Goal: Information Seeking & Learning: Learn about a topic

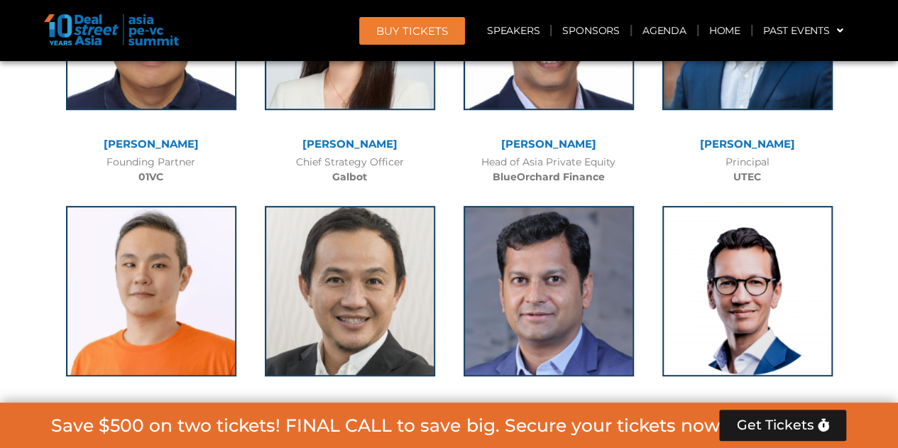
scroll to position [7920, 0]
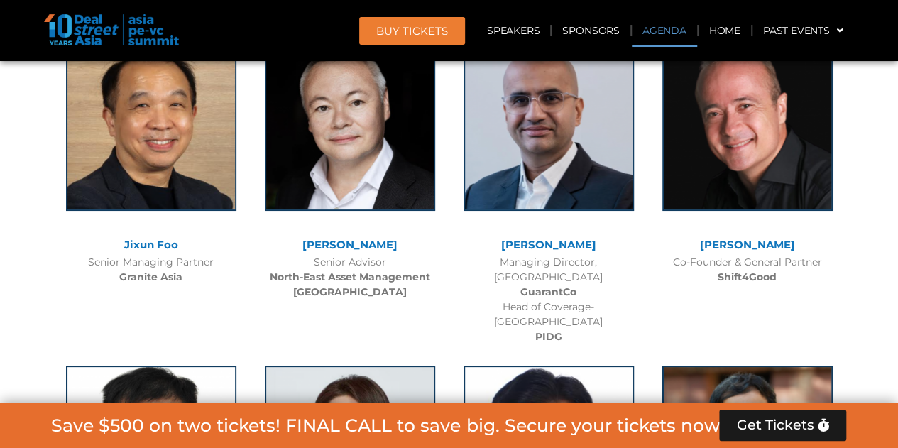
click at [665, 23] on link "Agenda" at bounding box center [664, 30] width 65 height 33
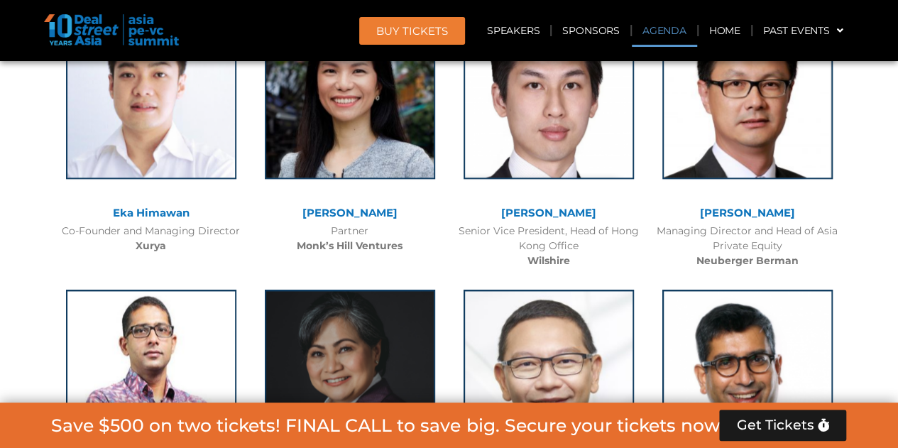
scroll to position [819, 0]
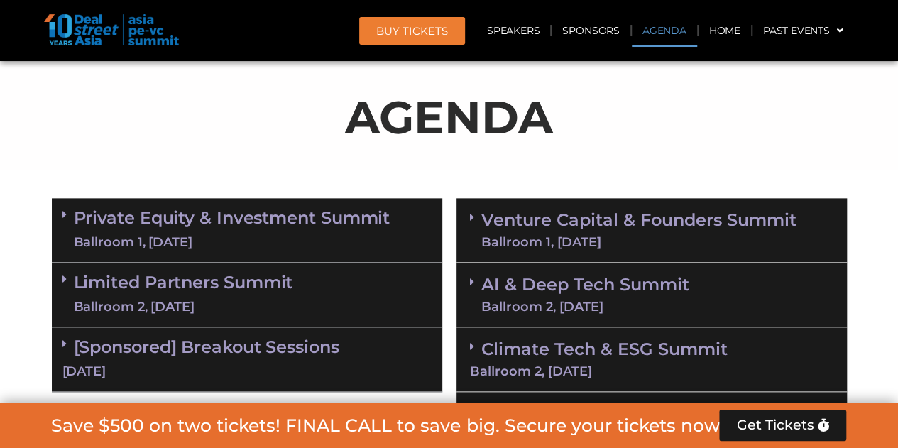
click at [136, 239] on div "Ballroom 1, [DATE]" at bounding box center [232, 243] width 317 height 18
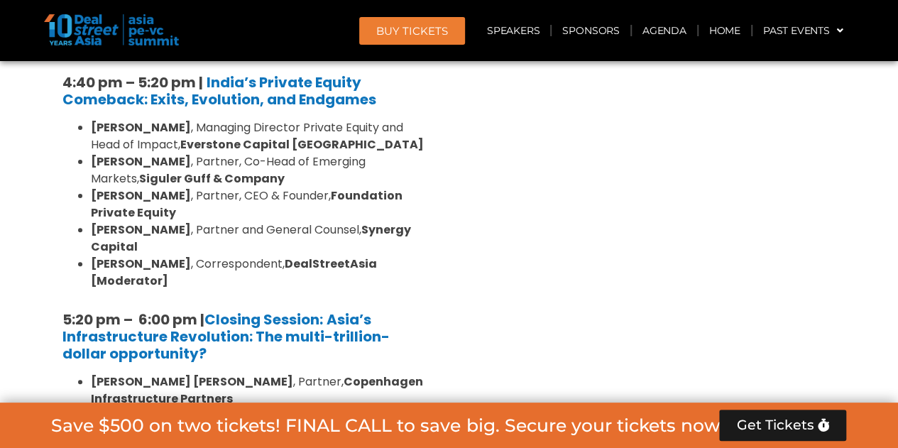
scroll to position [2877, 0]
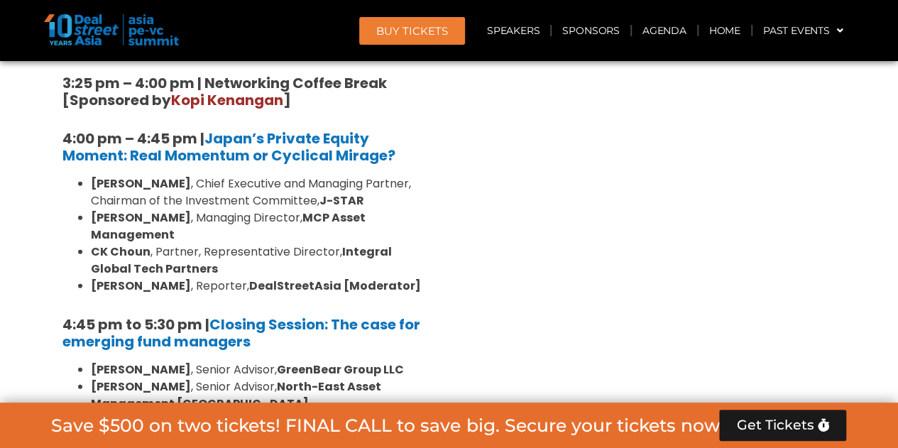
scroll to position [4439, 0]
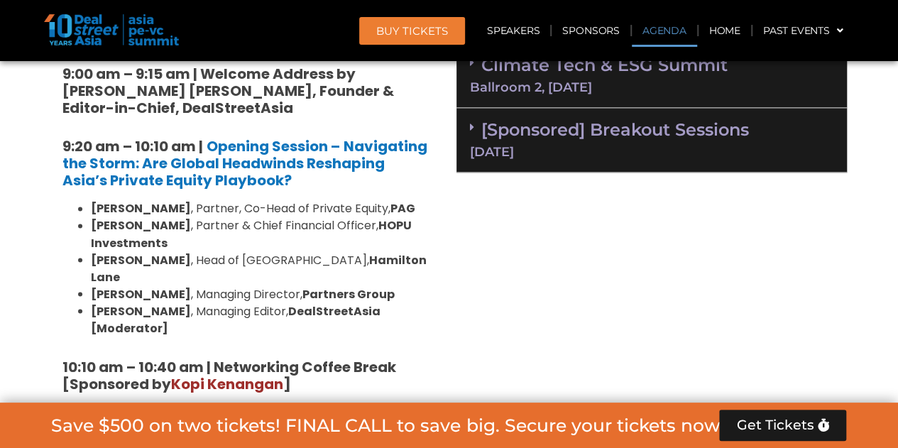
scroll to position [748, 0]
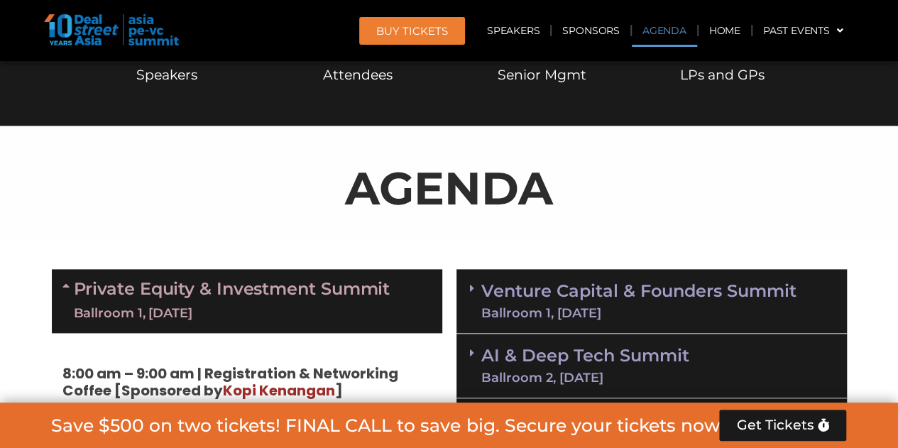
click at [634, 286] on link "Venture Capital & Founders​ Summit Ballroom 1, [DATE]" at bounding box center [638, 301] width 315 height 37
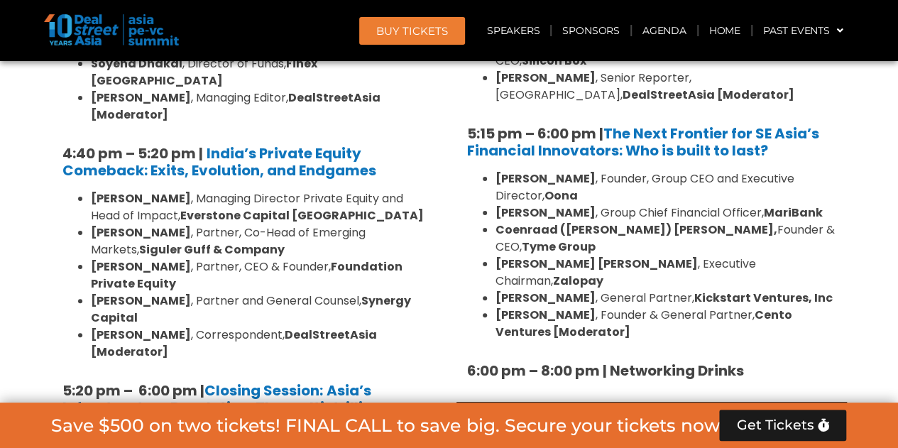
scroll to position [2806, 0]
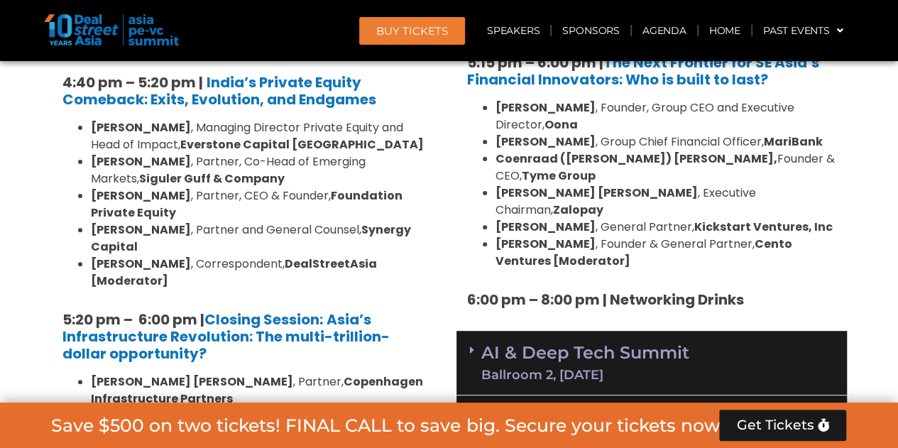
click at [781, 331] on div "AI & Deep Tech Summit Ballroom 2, [DATE]" at bounding box center [651, 363] width 390 height 65
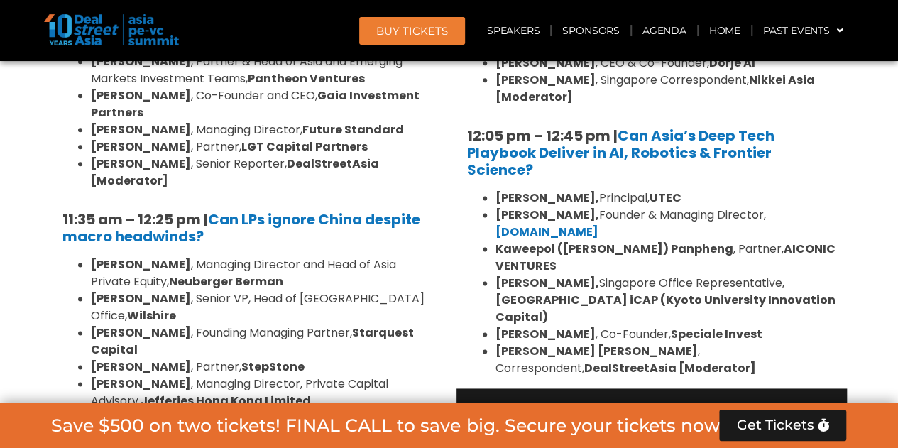
scroll to position [3587, 0]
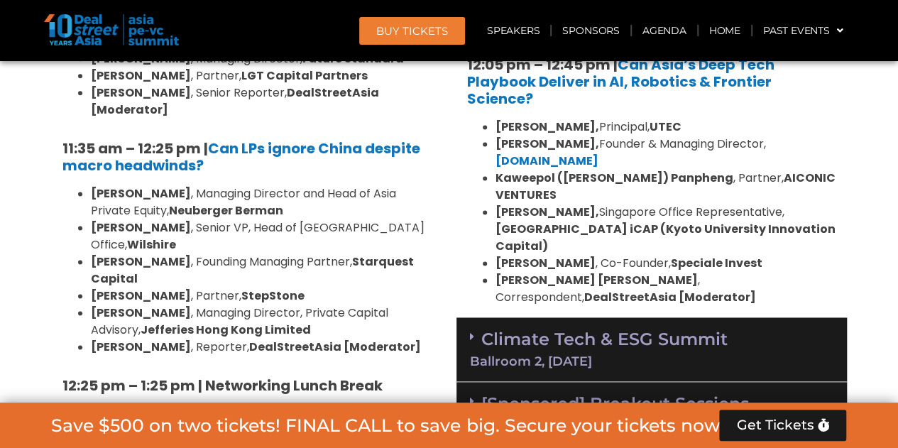
click at [835, 317] on div "Climate Tech & ESG Summit Ballroom 2, [DATE]" at bounding box center [651, 349] width 390 height 65
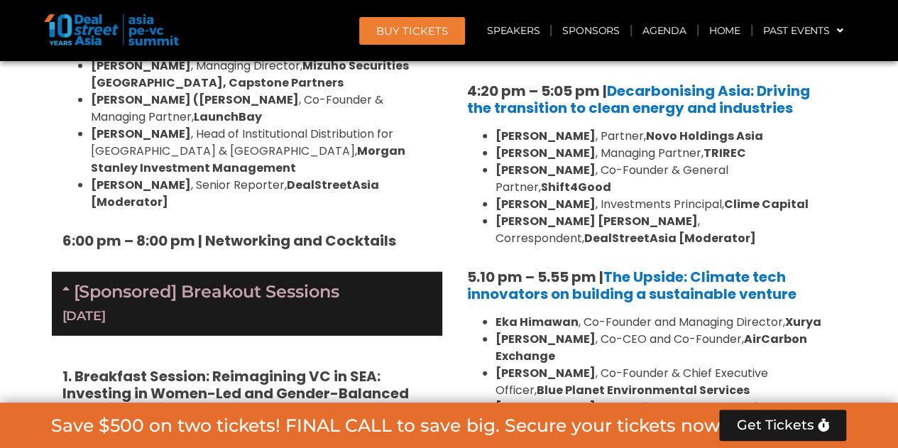
scroll to position [4794, 0]
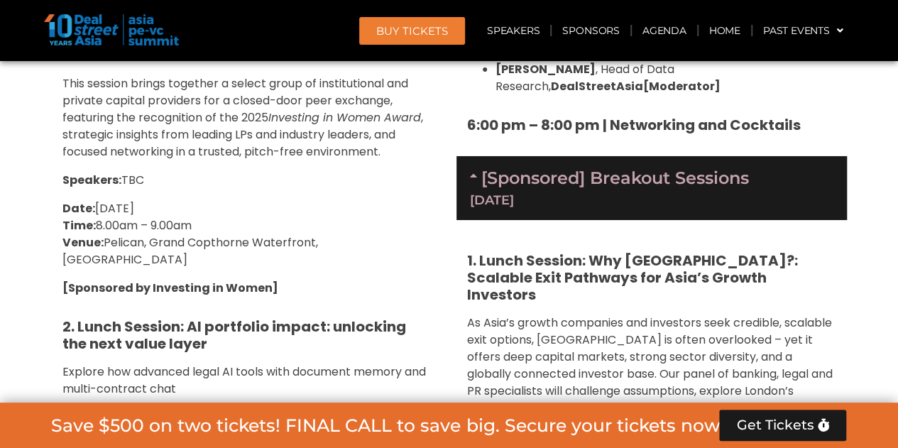
scroll to position [5433, 0]
